Goal: Information Seeking & Learning: Learn about a topic

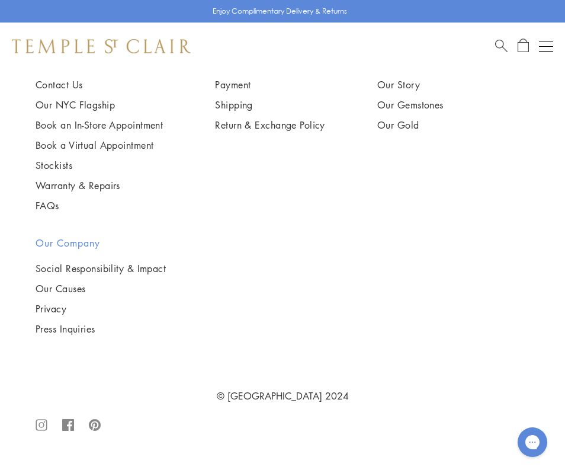
scroll to position [7116, 0]
click at [0, 0] on img at bounding box center [0, 0] width 0 height 0
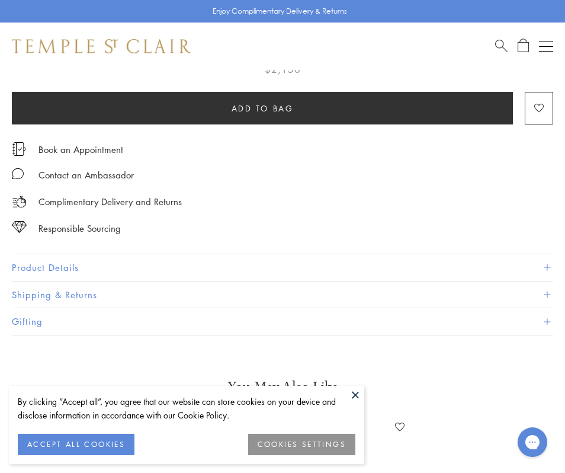
scroll to position [639, 0]
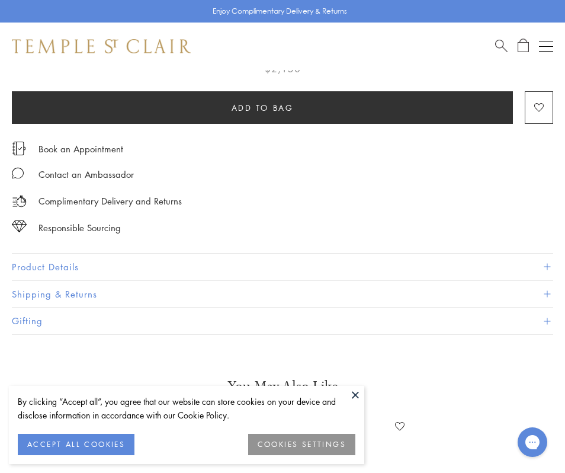
click at [190, 256] on button "Product Details" at bounding box center [282, 267] width 541 height 27
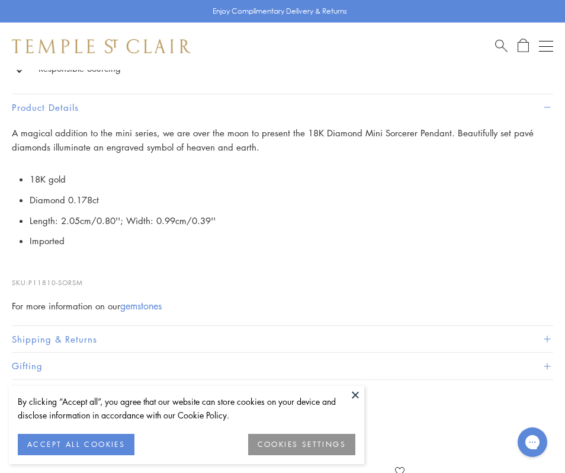
scroll to position [842, 0]
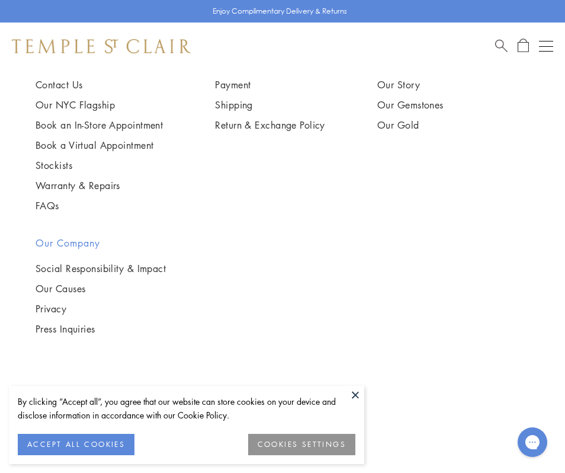
scroll to position [7278, 0]
click at [356, 393] on button at bounding box center [356, 395] width 18 height 18
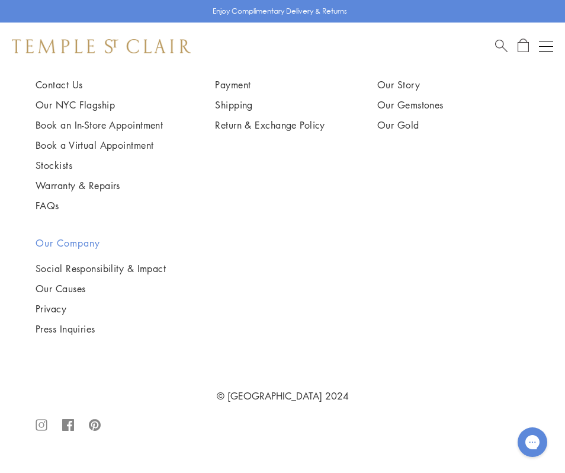
scroll to position [9208, 0]
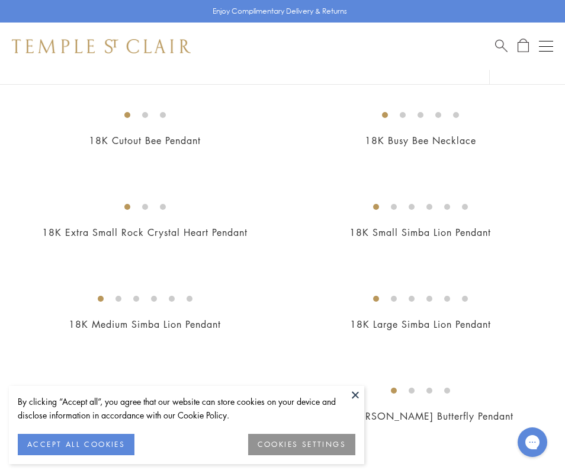
scroll to position [948, 0]
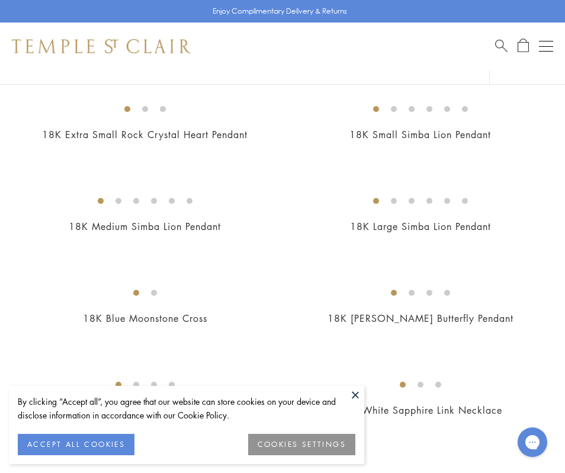
click at [359, 394] on button at bounding box center [356, 395] width 18 height 18
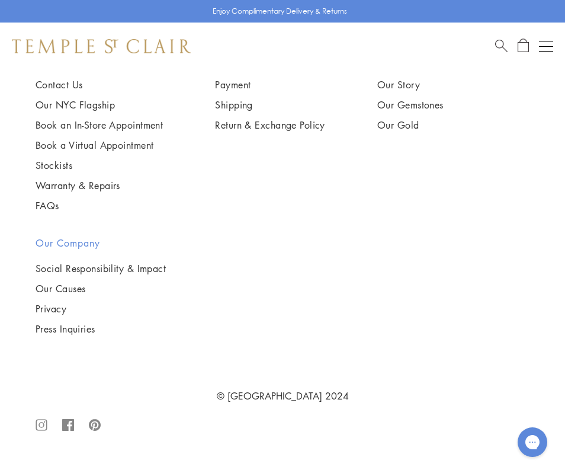
scroll to position [9233, 0]
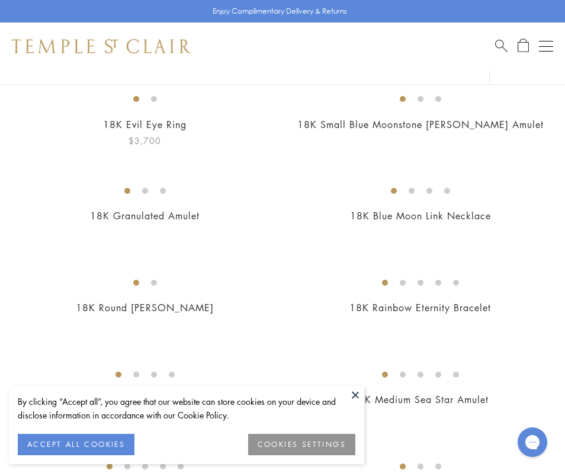
scroll to position [150, 0]
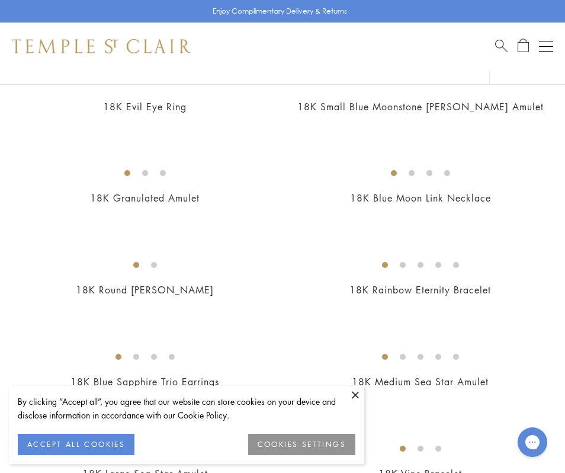
click at [357, 399] on button at bounding box center [356, 395] width 18 height 18
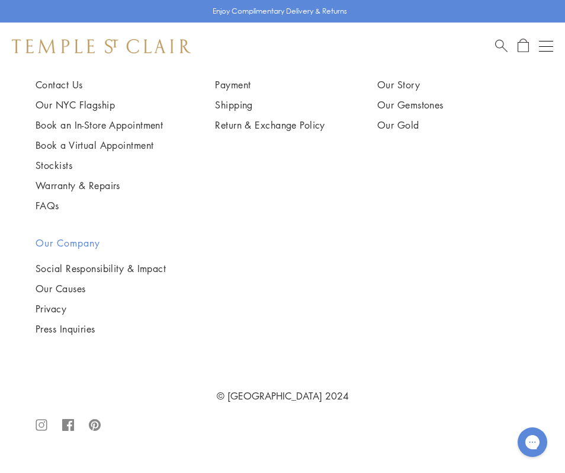
scroll to position [8142, 0]
click at [0, 0] on img at bounding box center [0, 0] width 0 height 0
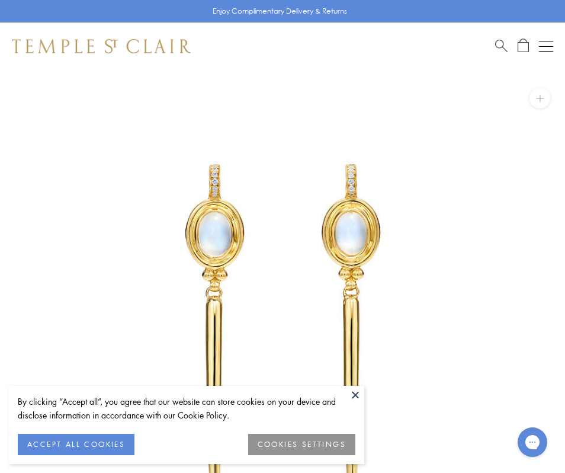
click at [352, 393] on button at bounding box center [356, 395] width 18 height 18
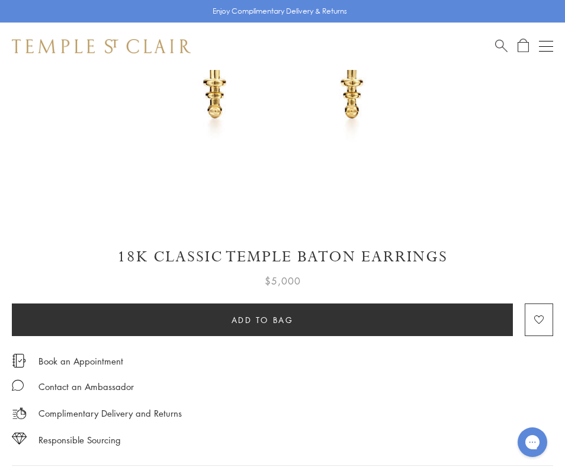
scroll to position [483, 0]
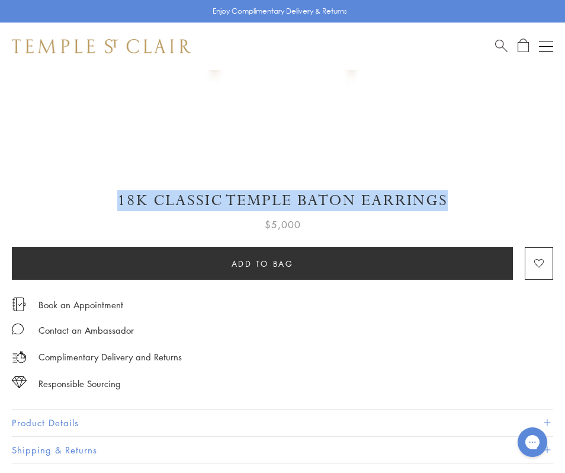
drag, startPoint x: 114, startPoint y: 201, endPoint x: 454, endPoint y: 202, distance: 340.6
click at [458, 202] on h1 "18K Classic Temple Baton Earrings" at bounding box center [282, 200] width 541 height 21
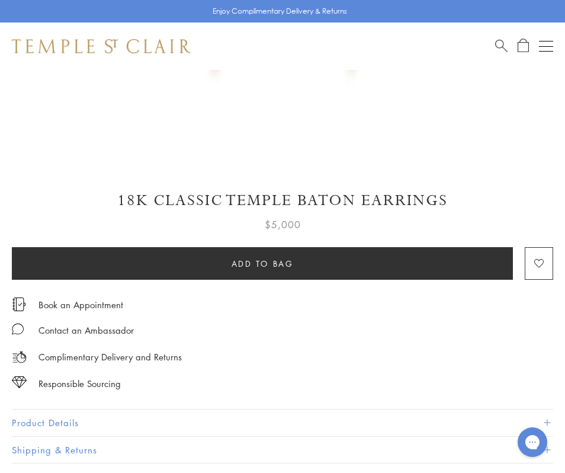
click at [288, 166] on div "SEE RECOMMENDED CHAIN PAIRINGS 18K Classic Temple Baton Earrings $5,000 The 18K…" at bounding box center [282, 39] width 565 height 904
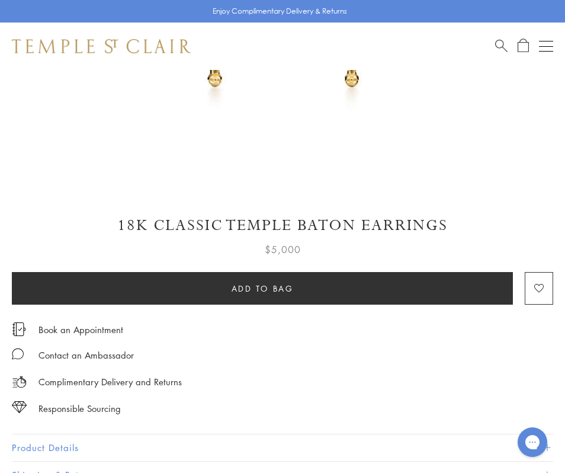
scroll to position [447, 0]
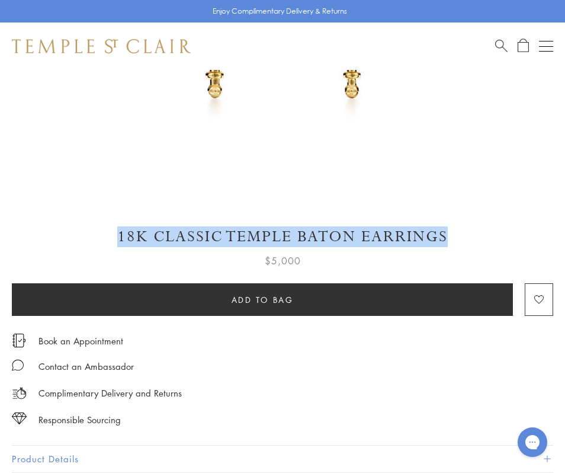
drag, startPoint x: 116, startPoint y: 239, endPoint x: 448, endPoint y: 235, distance: 332.3
click at [448, 235] on h1 "18K Classic Temple Baton Earrings" at bounding box center [282, 236] width 541 height 21
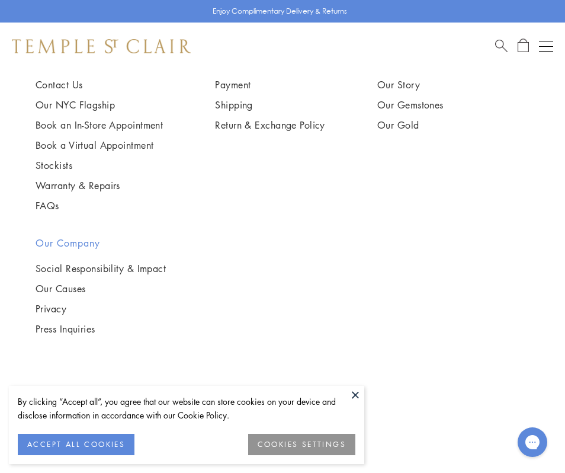
scroll to position [9194, 0]
click at [351, 390] on button at bounding box center [356, 395] width 18 height 18
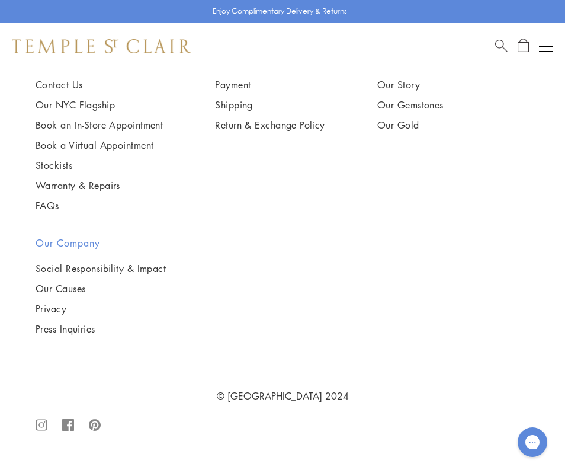
scroll to position [7825, 0]
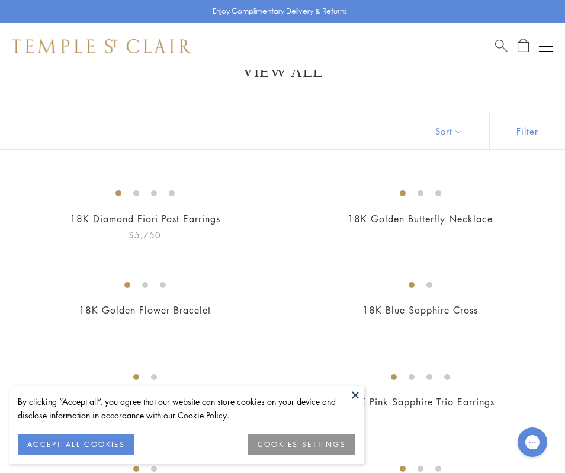
scroll to position [46, 0]
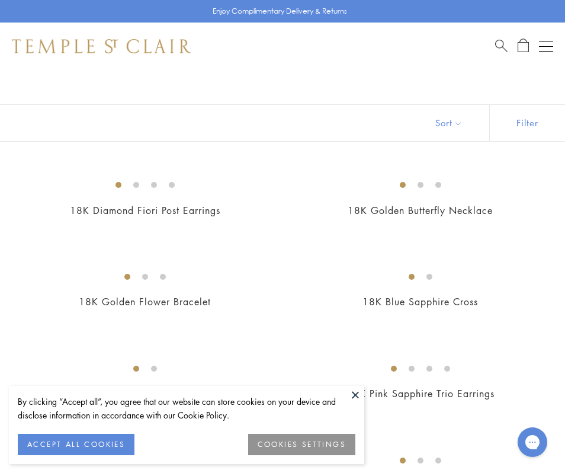
click at [351, 398] on button at bounding box center [356, 395] width 18 height 18
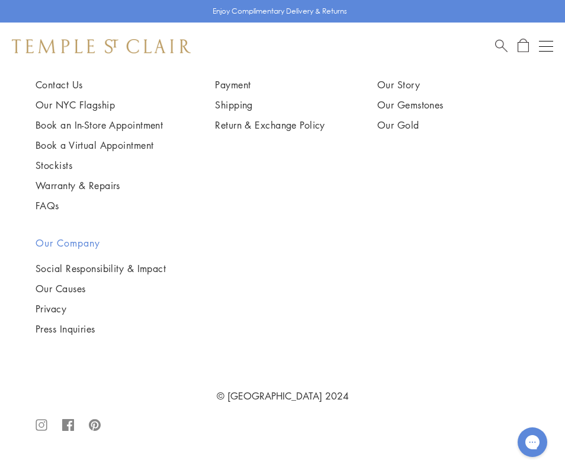
scroll to position [7871, 0]
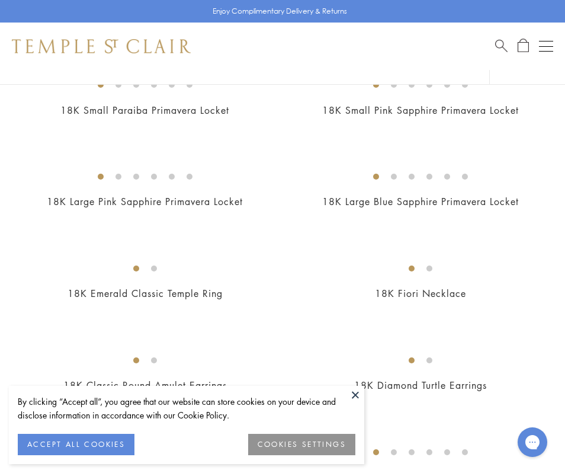
scroll to position [185, 0]
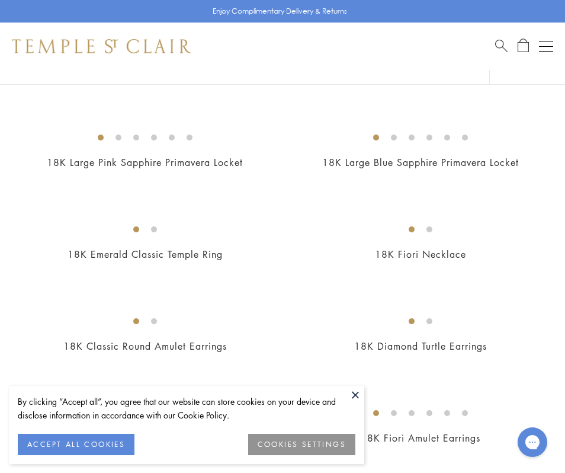
click at [356, 397] on button at bounding box center [356, 395] width 18 height 18
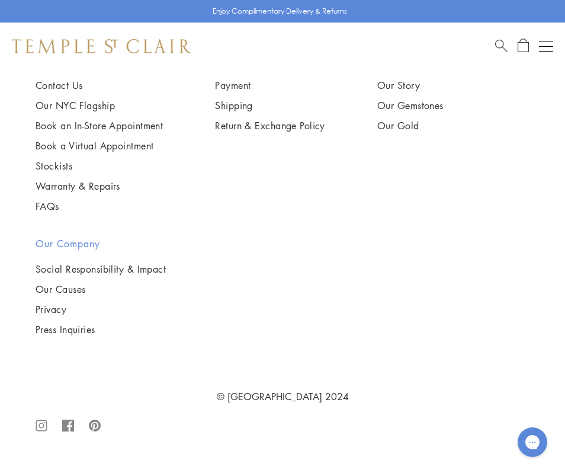
scroll to position [5078, 0]
